Goal: Information Seeking & Learning: Learn about a topic

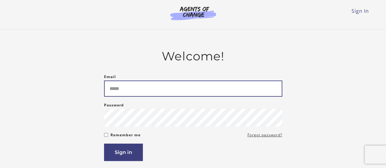
click at [195, 91] on input "Email" at bounding box center [193, 88] width 178 height 16
type input "**********"
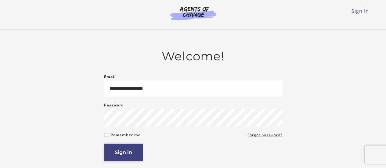
click at [124, 149] on button "Sign in" at bounding box center [123, 152] width 39 height 17
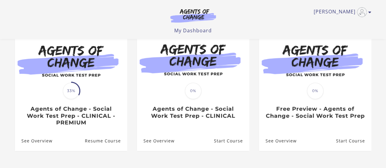
scroll to position [68, 0]
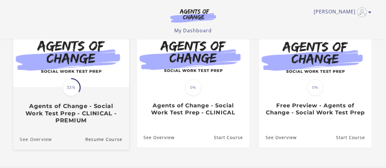
drag, startPoint x: 77, startPoint y: 108, endPoint x: 44, endPoint y: 147, distance: 51.7
drag, startPoint x: 44, startPoint y: 147, endPoint x: 30, endPoint y: 111, distance: 38.4
click at [30, 111] on h3 "Agents of Change - Social Work Test Prep - CLINICAL - PREMIUM" at bounding box center [71, 112] width 102 height 21
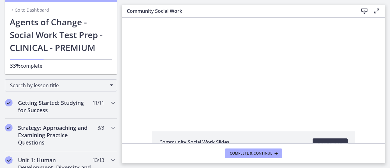
scroll to position [23, 0]
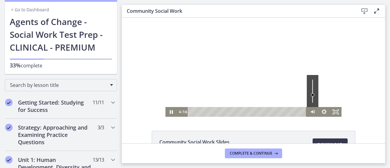
drag, startPoint x: 311, startPoint y: 78, endPoint x: 312, endPoint y: 95, distance: 16.5
click at [312, 95] on div "Volume" at bounding box center [312, 94] width 7 height 7
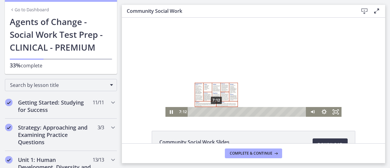
click at [214, 114] on div "7:12" at bounding box center [248, 112] width 112 height 10
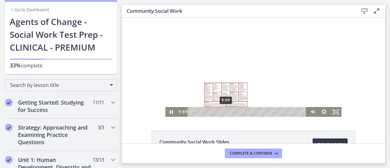
drag, startPoint x: 215, startPoint y: 111, endPoint x: 224, endPoint y: 111, distance: 8.9
click at [224, 111] on div "Playbar" at bounding box center [225, 111] width 3 height 3
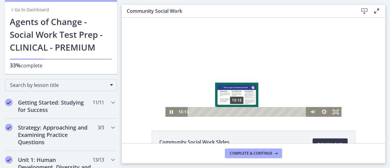
drag, startPoint x: 225, startPoint y: 111, endPoint x: 234, endPoint y: 112, distance: 9.5
click at [235, 112] on div "Playbar" at bounding box center [236, 111] width 3 height 3
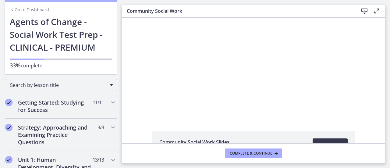
click at [377, 8] on icon at bounding box center [376, 10] width 7 height 7
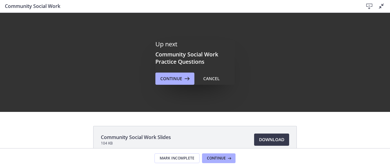
scroll to position [0, 0]
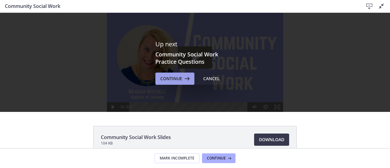
click at [184, 79] on icon at bounding box center [186, 78] width 9 height 7
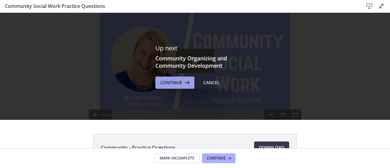
click at [179, 81] on span "Continue" at bounding box center [171, 82] width 22 height 7
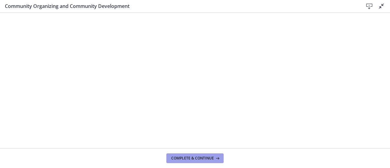
click at [200, 159] on span "Complete & continue" at bounding box center [192, 158] width 43 height 5
